Goal: Entertainment & Leisure: Consume media (video, audio)

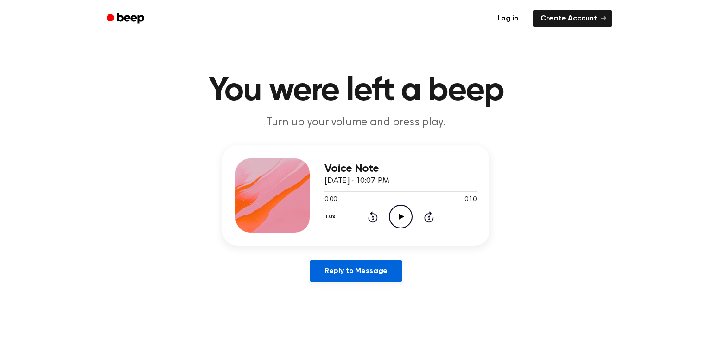
click at [361, 276] on link "Reply to Message" at bounding box center [356, 270] width 93 height 21
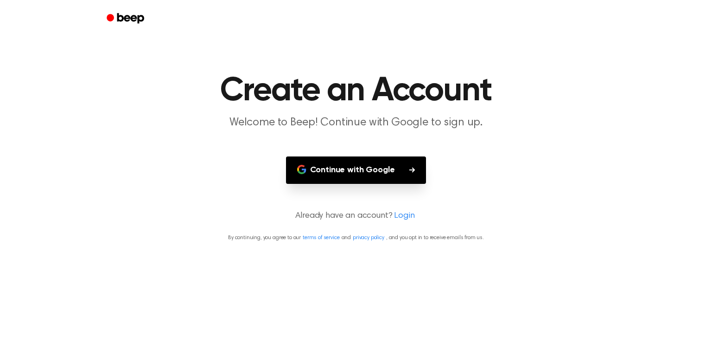
drag, startPoint x: 324, startPoint y: 214, endPoint x: 318, endPoint y: 205, distance: 10.9
click at [324, 217] on p "Already have an account? Login" at bounding box center [356, 216] width 690 height 13
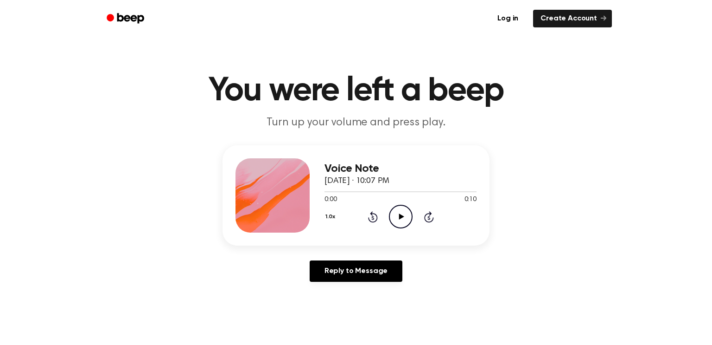
click at [410, 217] on icon "Play Audio" at bounding box center [401, 216] width 24 height 24
click at [412, 214] on div "1.0x Rewind 5 seconds Play Audio Skip 5 seconds" at bounding box center [401, 216] width 152 height 24
click at [409, 215] on icon "Play Audio" at bounding box center [401, 216] width 24 height 24
click at [403, 208] on icon "Play Audio" at bounding box center [401, 216] width 24 height 24
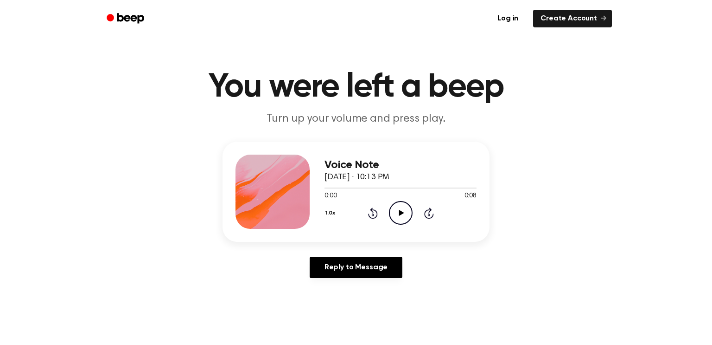
scroll to position [5, 0]
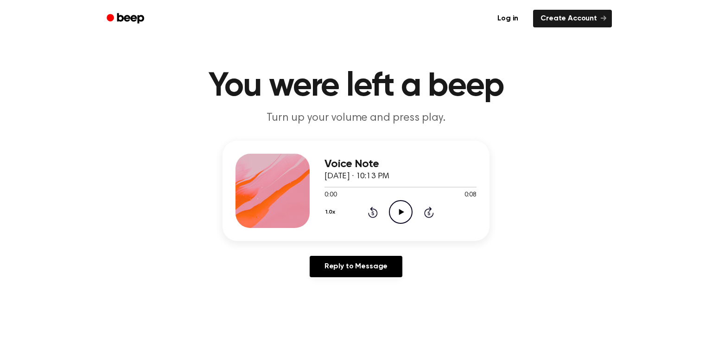
click at [403, 217] on icon "Play Audio" at bounding box center [401, 212] width 24 height 24
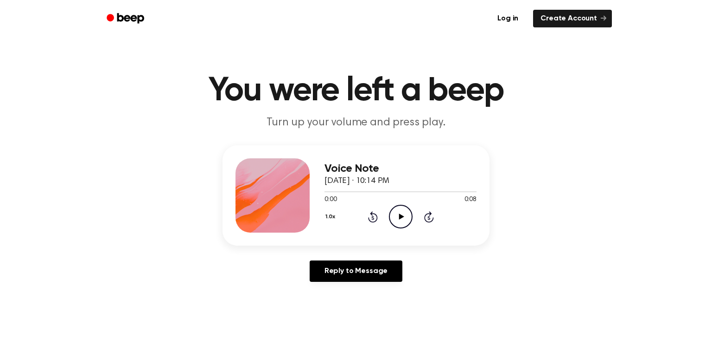
click at [401, 209] on icon "Play Audio" at bounding box center [401, 216] width 24 height 24
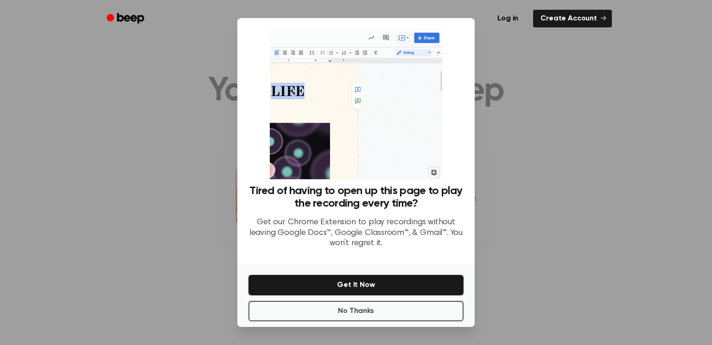
click at [529, 102] on div at bounding box center [356, 172] width 712 height 345
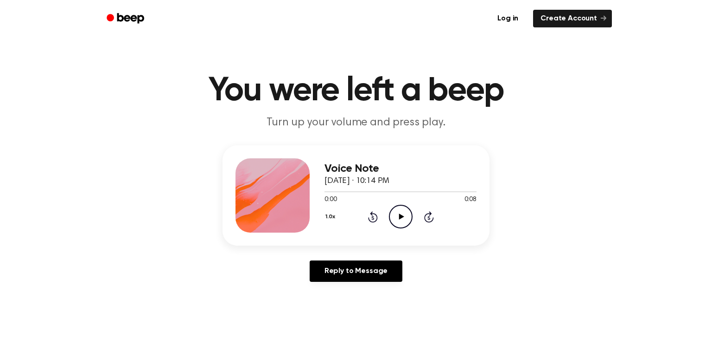
click at [403, 217] on icon "Play Audio" at bounding box center [401, 216] width 24 height 24
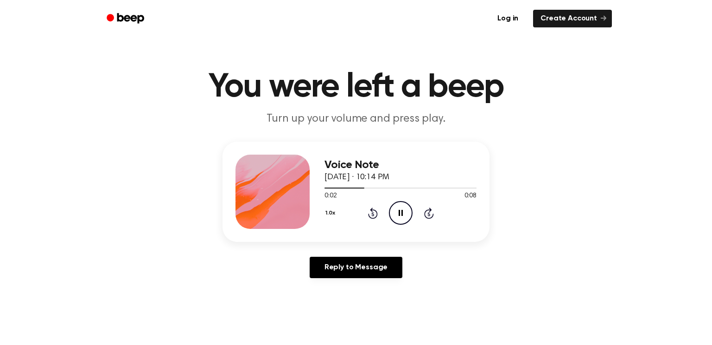
scroll to position [5, 0]
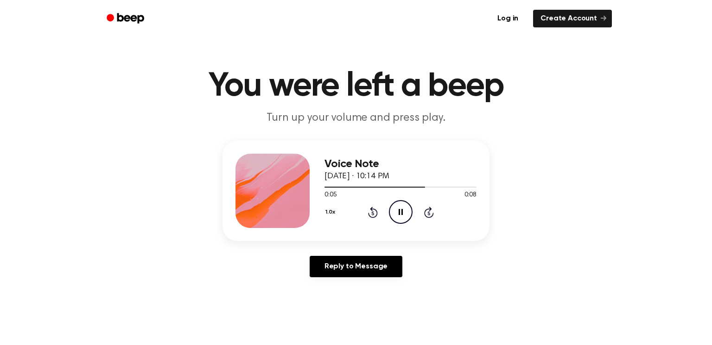
click at [394, 205] on icon "Pause Audio" at bounding box center [401, 212] width 24 height 24
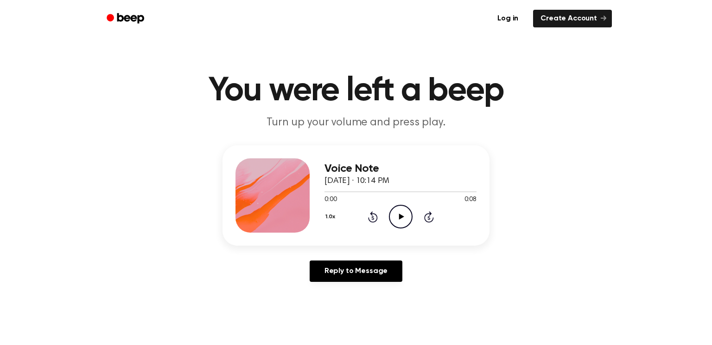
click at [399, 208] on icon "Play Audio" at bounding box center [401, 216] width 24 height 24
click at [339, 275] on link "Reply to Message" at bounding box center [356, 270] width 93 height 21
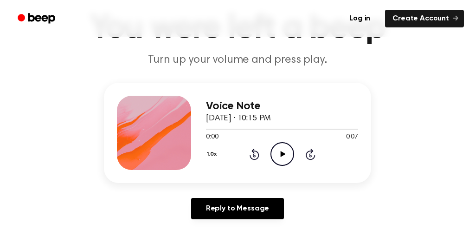
scroll to position [66, 0]
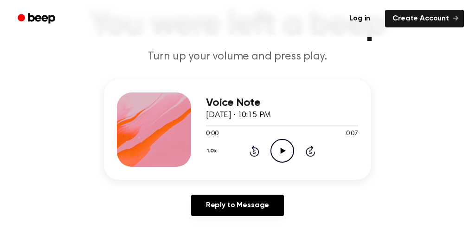
click at [284, 154] on icon "Play Audio" at bounding box center [282, 151] width 24 height 24
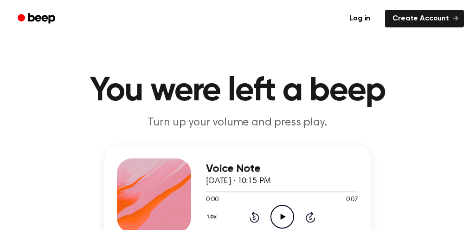
click at [279, 203] on div "0:00 0:07" at bounding box center [282, 200] width 152 height 10
click at [282, 211] on icon "Play Audio" at bounding box center [282, 216] width 24 height 24
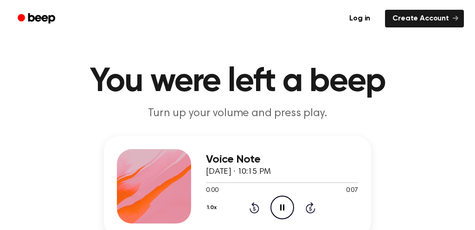
scroll to position [17, 0]
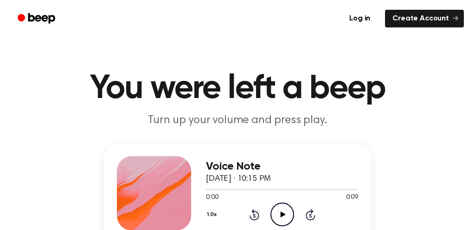
scroll to position [3, 0]
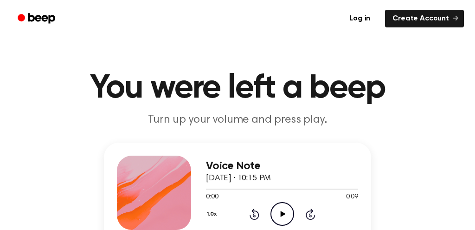
click at [282, 222] on icon "Play Audio" at bounding box center [282, 214] width 24 height 24
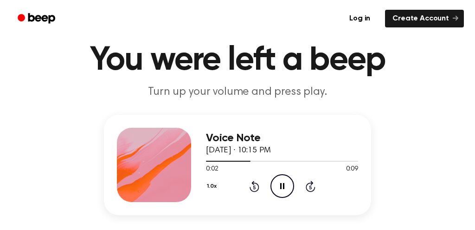
scroll to position [48, 0]
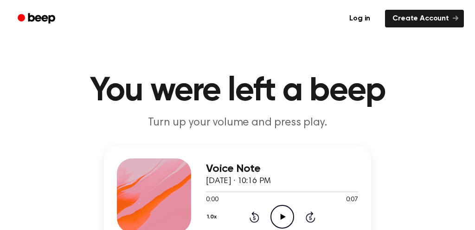
click at [289, 216] on icon "Play Audio" at bounding box center [282, 216] width 24 height 24
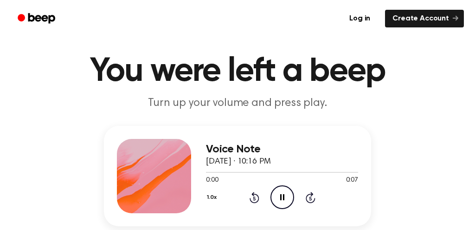
scroll to position [23, 0]
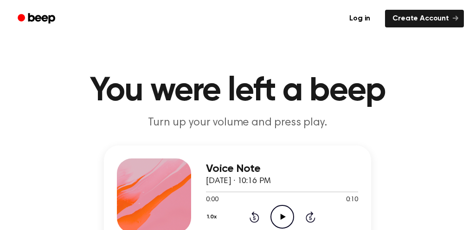
click at [288, 223] on icon "Play Audio" at bounding box center [282, 216] width 24 height 24
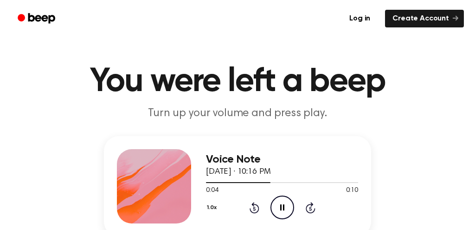
scroll to position [9, 0]
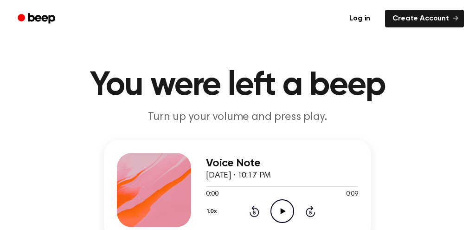
scroll to position [6, 0]
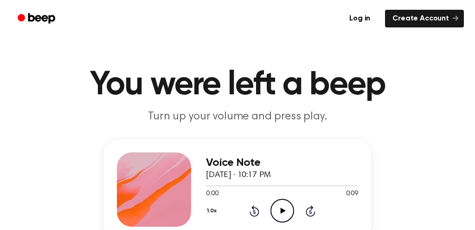
click at [272, 209] on icon "Play Audio" at bounding box center [282, 210] width 24 height 24
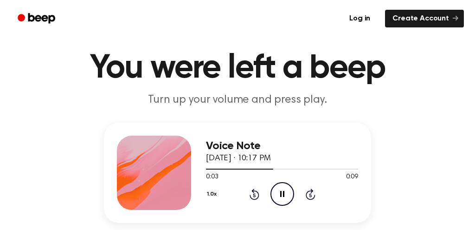
scroll to position [19, 0]
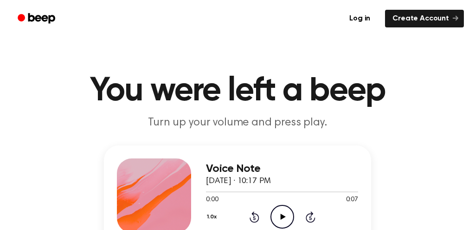
click at [281, 212] on icon "Play Audio" at bounding box center [282, 216] width 24 height 24
click at [279, 218] on icon "Play Audio" at bounding box center [282, 216] width 24 height 24
